Goal: Information Seeking & Learning: Learn about a topic

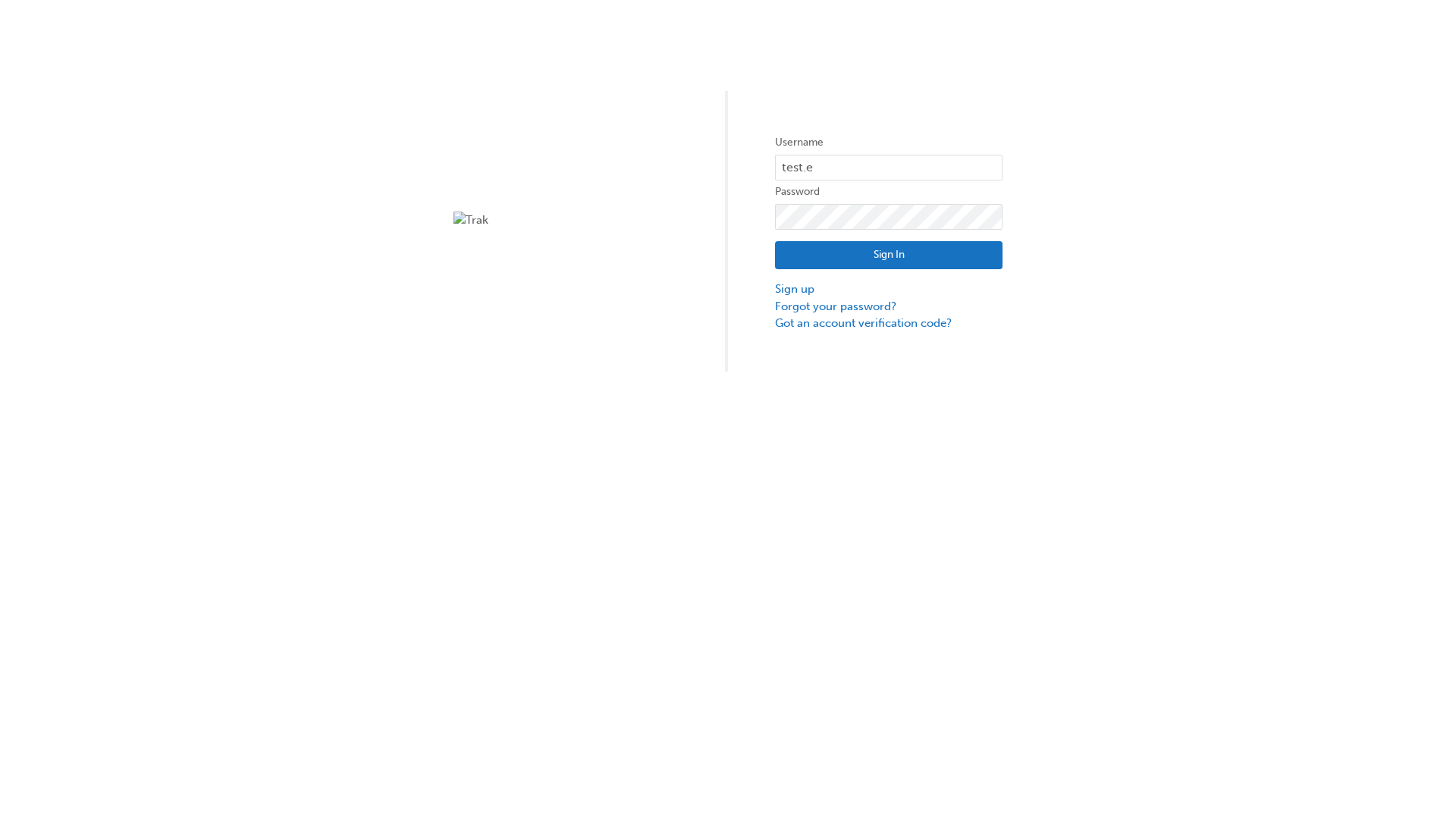
type input "test.e2e.user14"
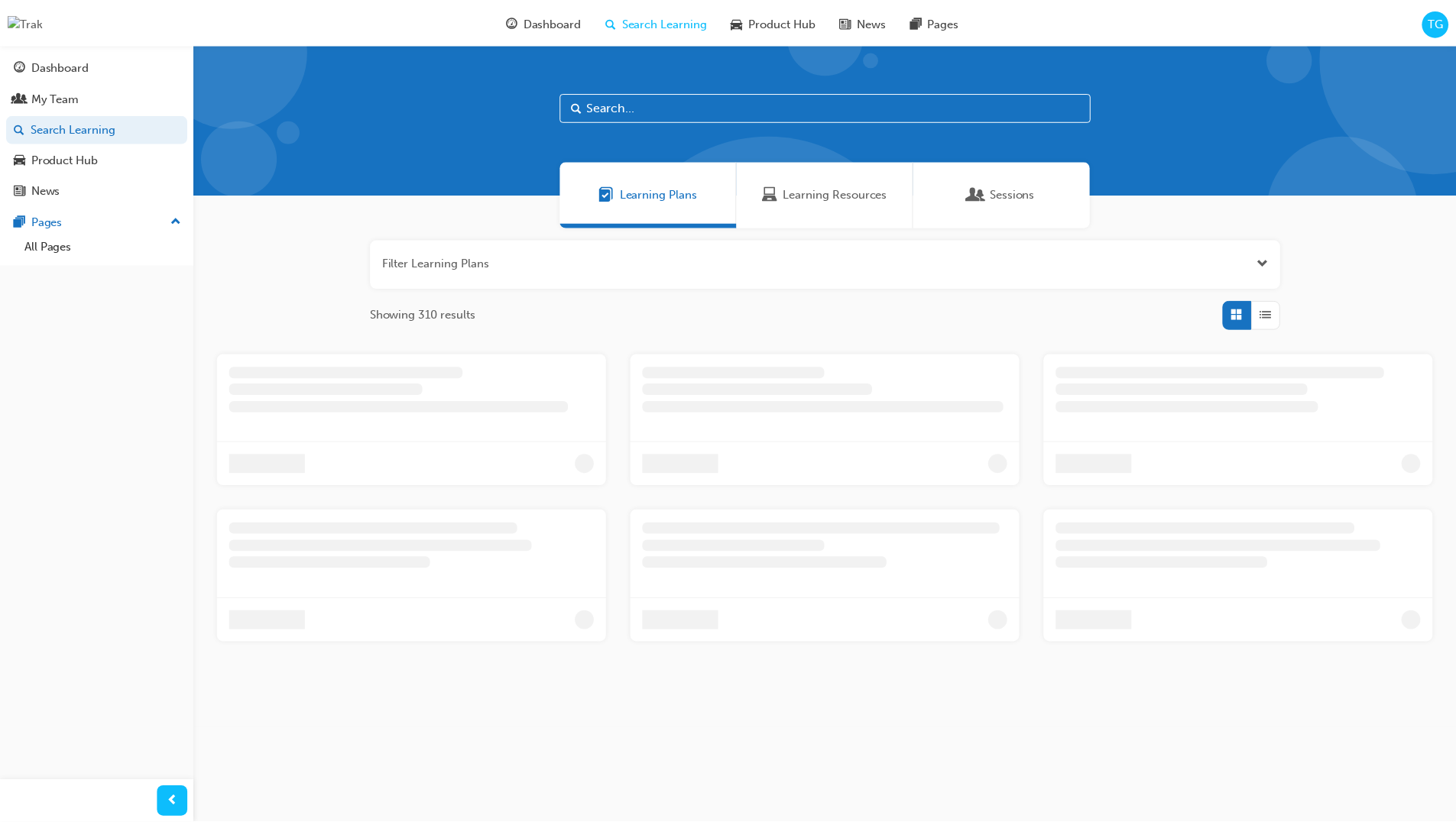
scroll to position [49, 0]
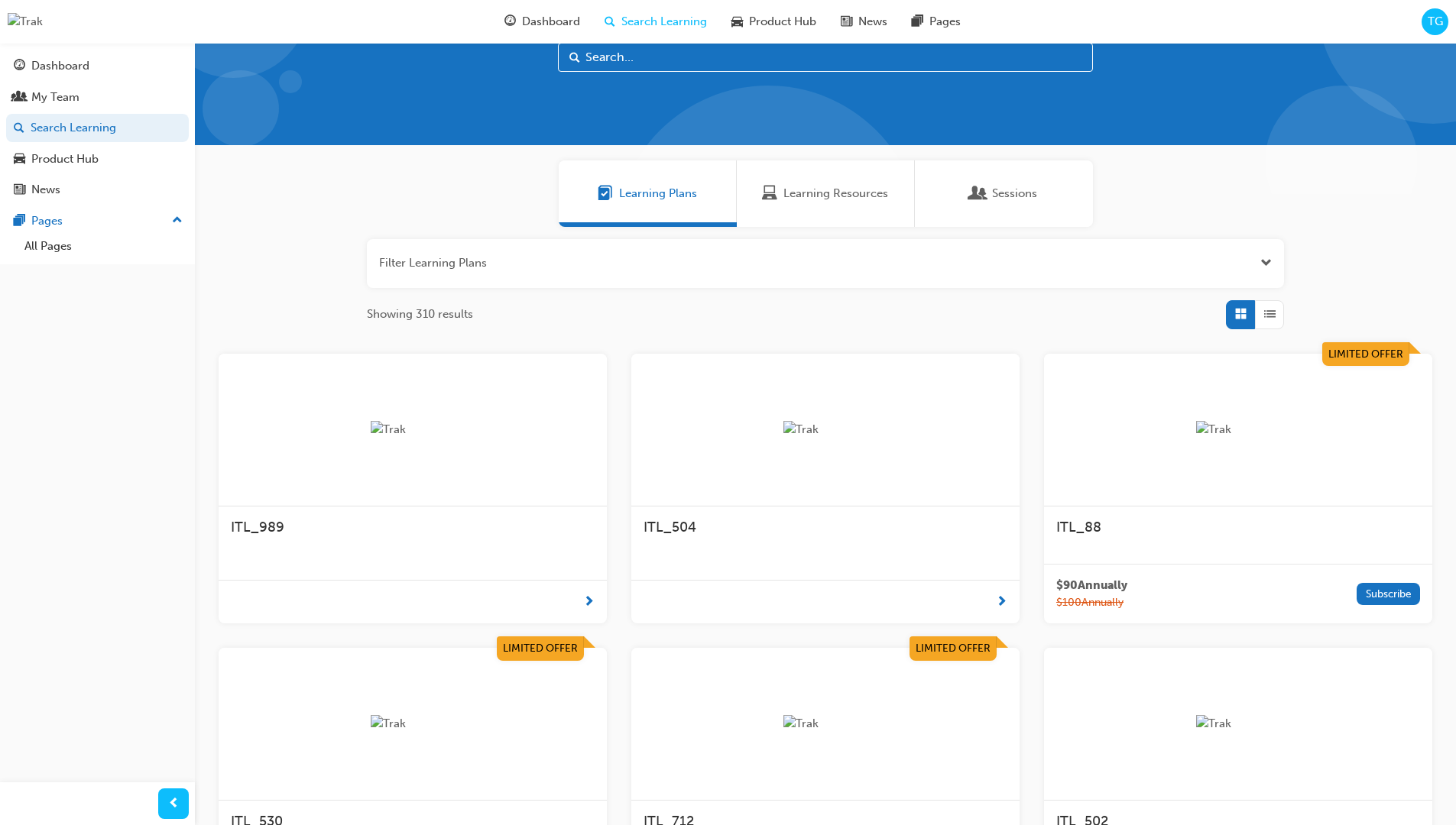
scroll to position [42, 0]
